Goal: Information Seeking & Learning: Learn about a topic

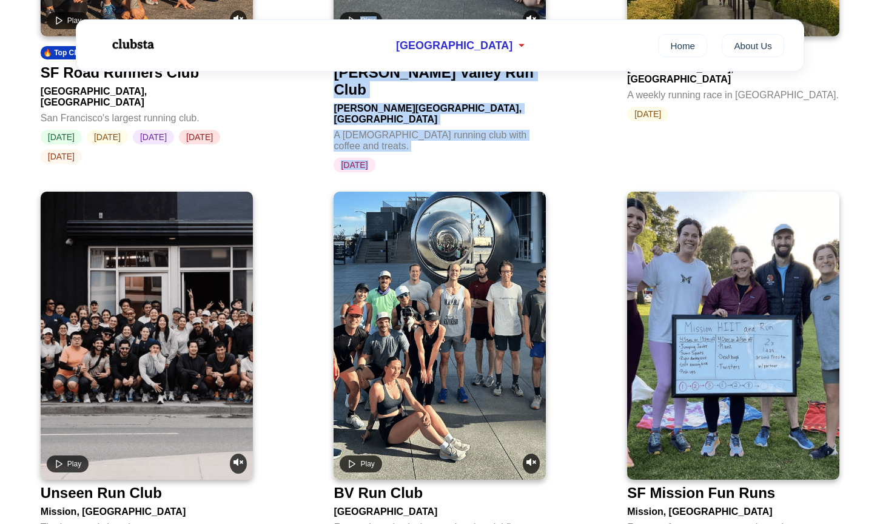
scroll to position [1986, 0]
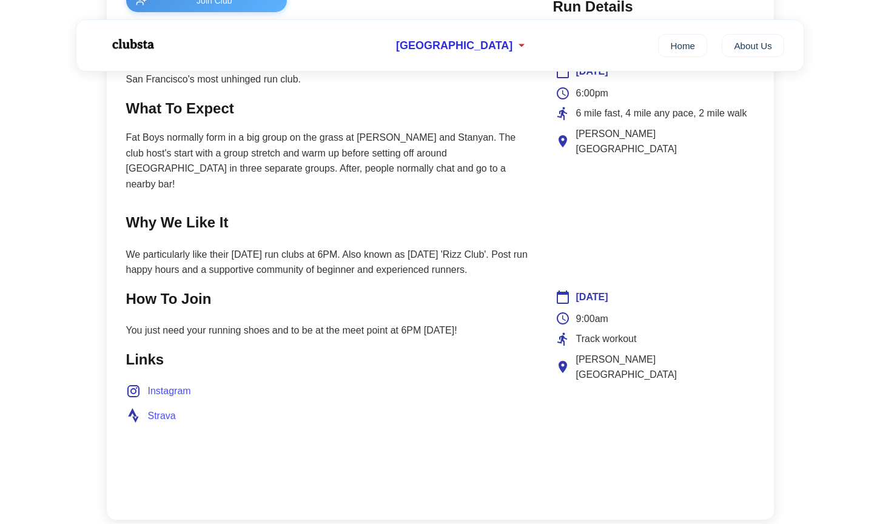
scroll to position [568, 0]
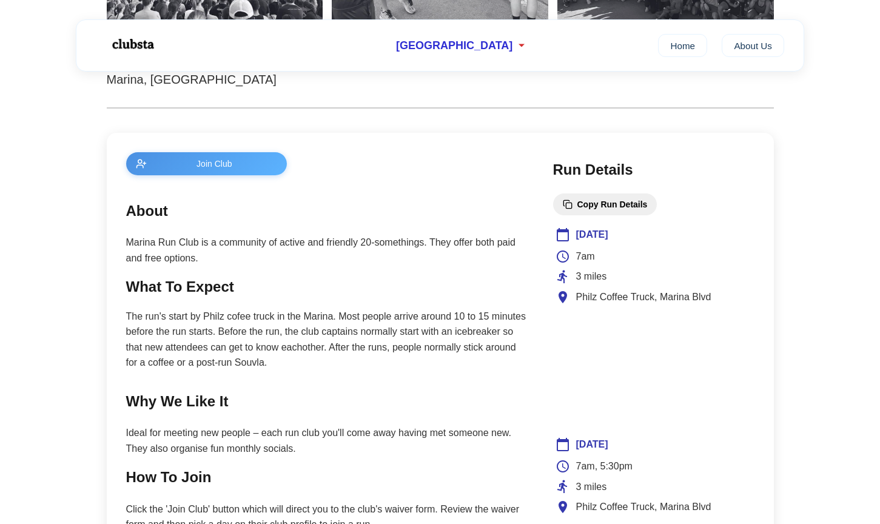
scroll to position [396, 0]
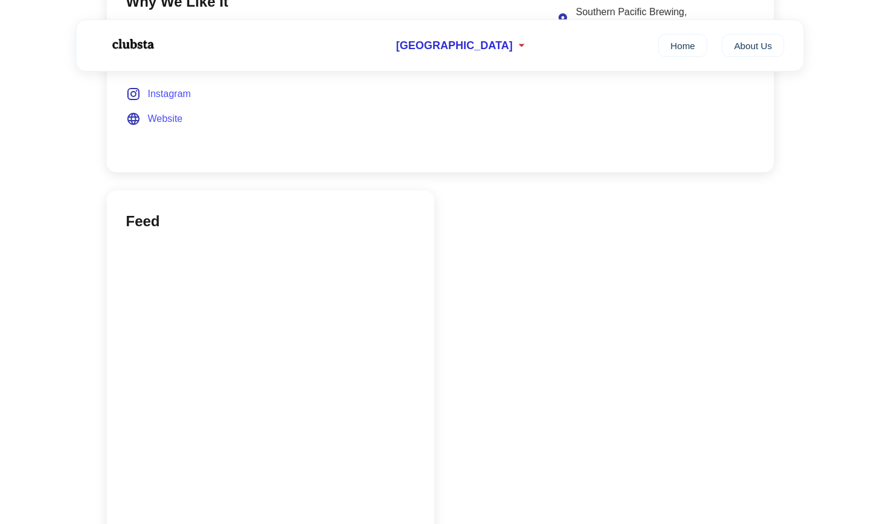
scroll to position [658, 0]
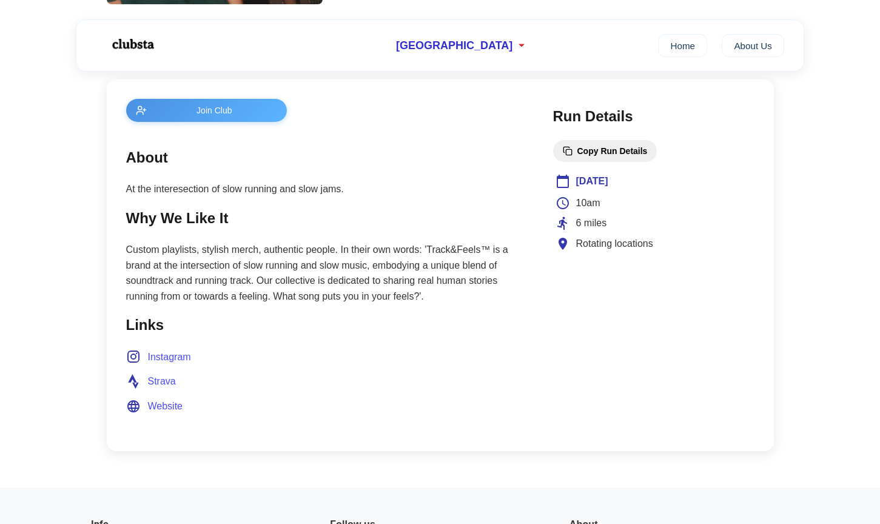
scroll to position [450, 0]
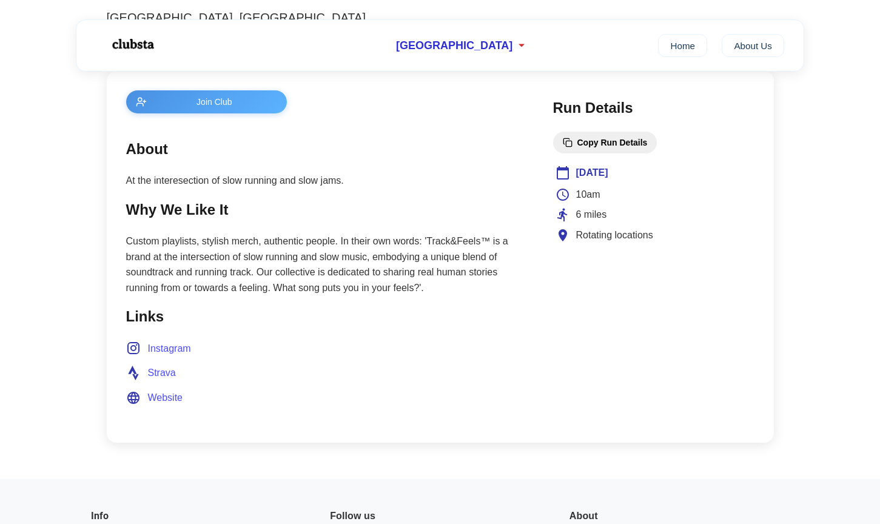
click at [155, 398] on span "Website" at bounding box center [165, 398] width 35 height 16
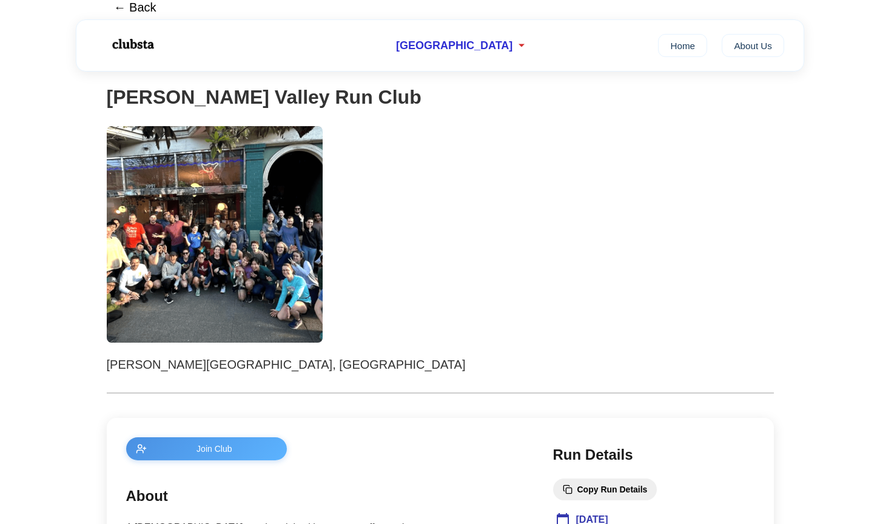
scroll to position [68, 0]
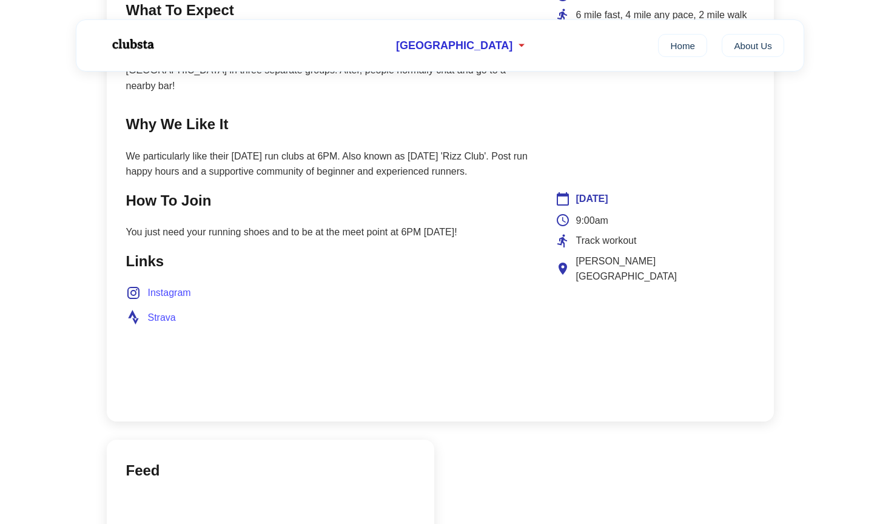
scroll to position [651, 0]
